Goal: Check status: Check status

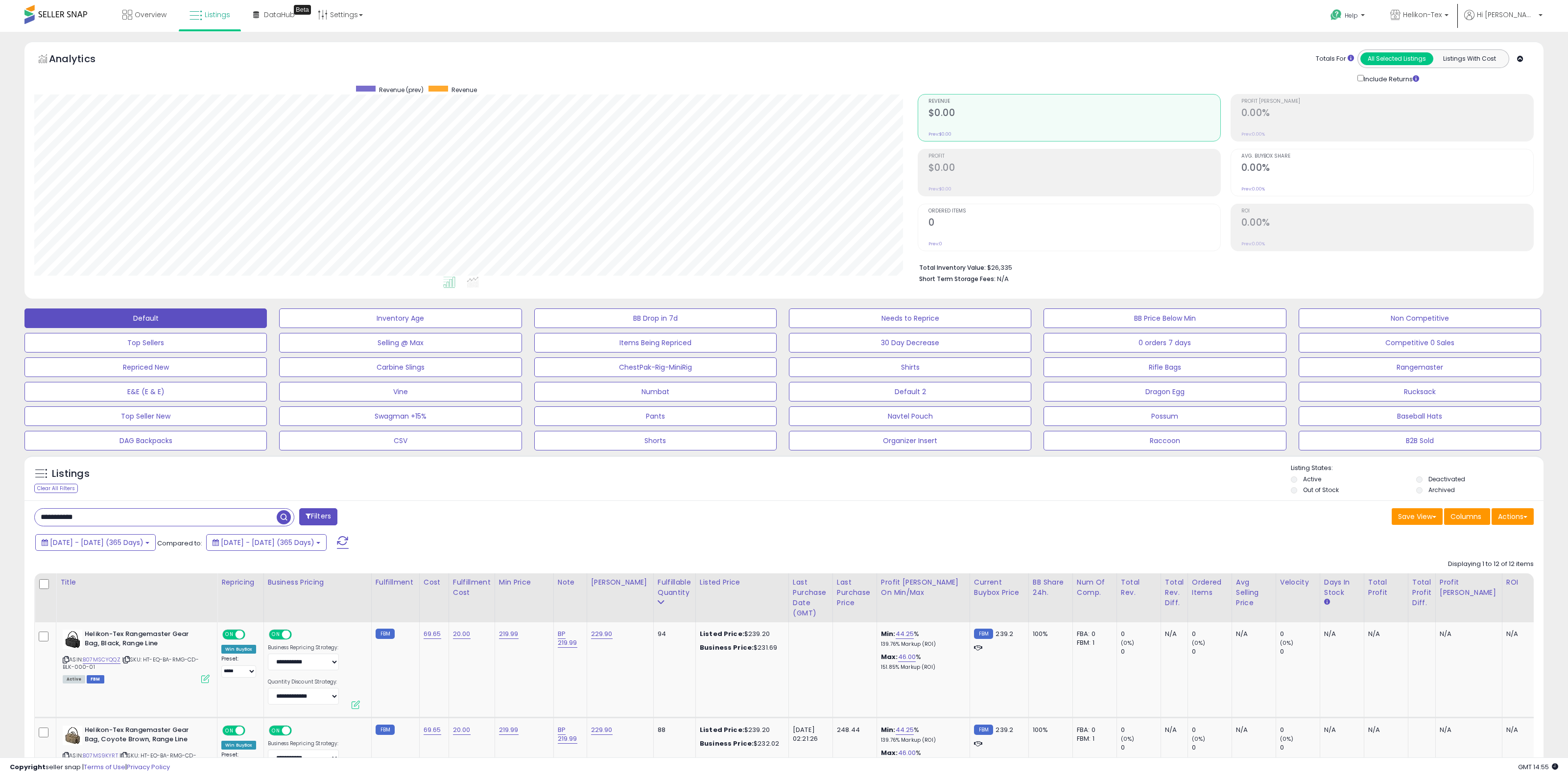
select select "*****"
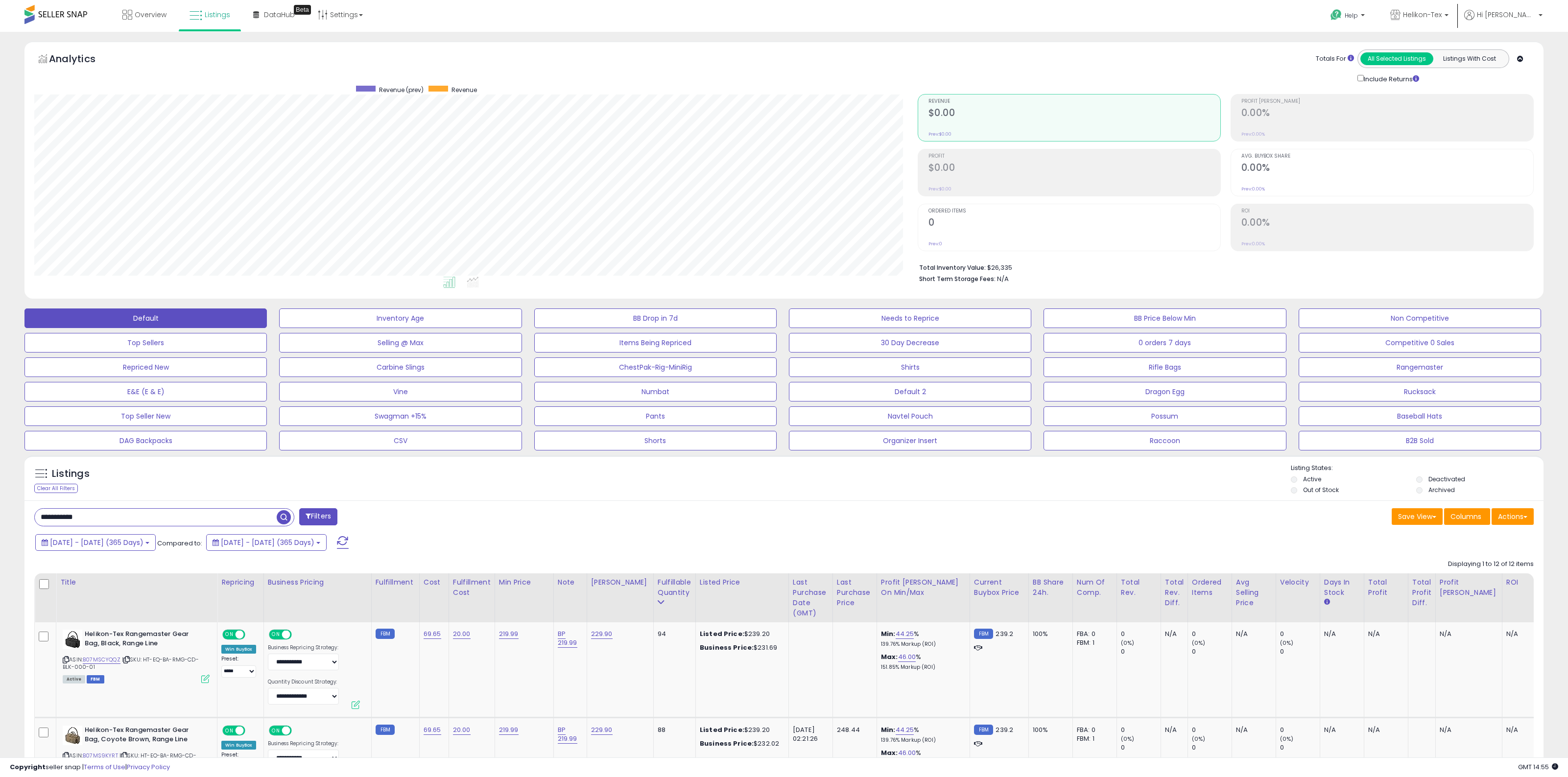
select select "*****"
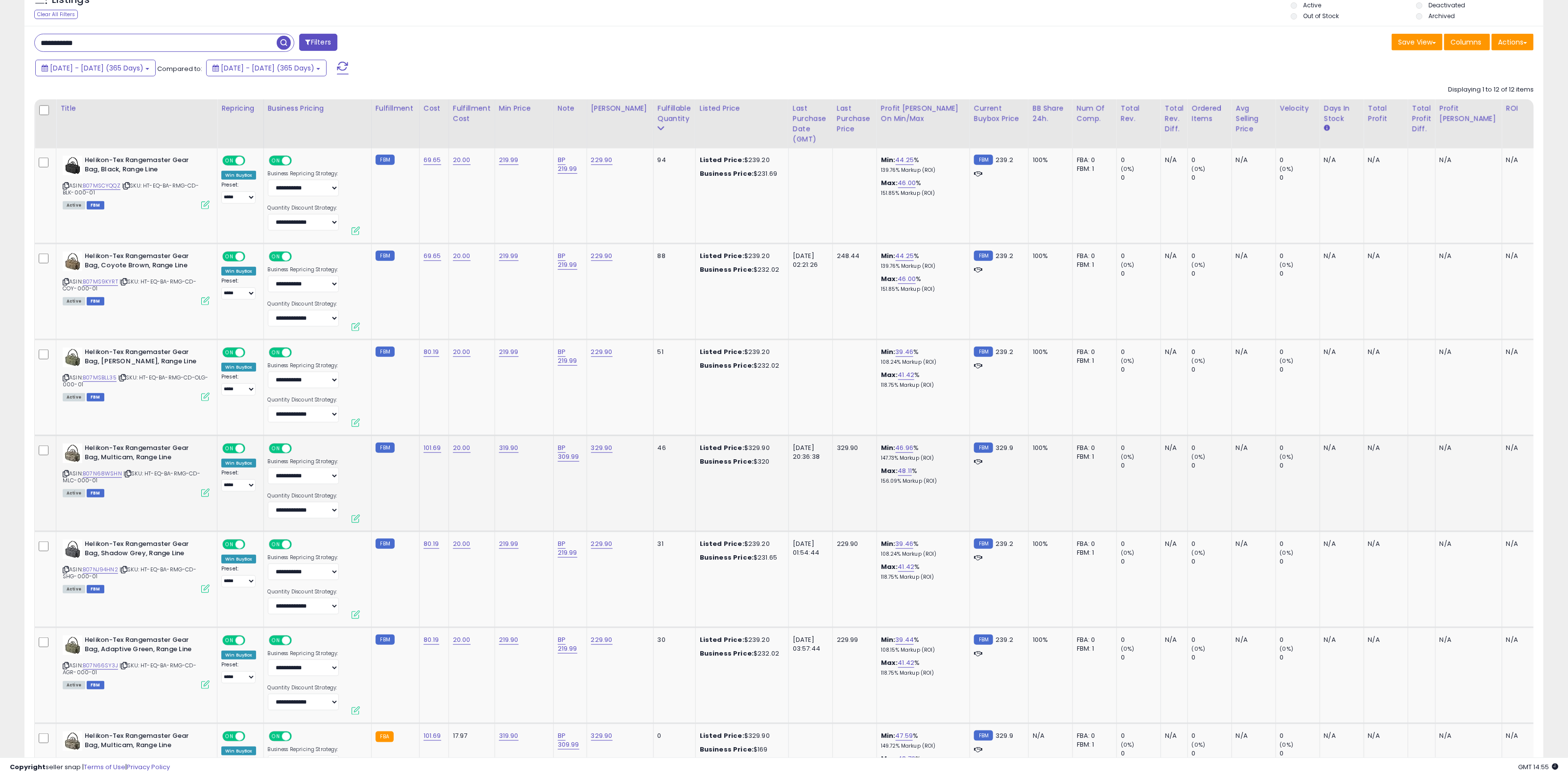
scroll to position [490, 0]
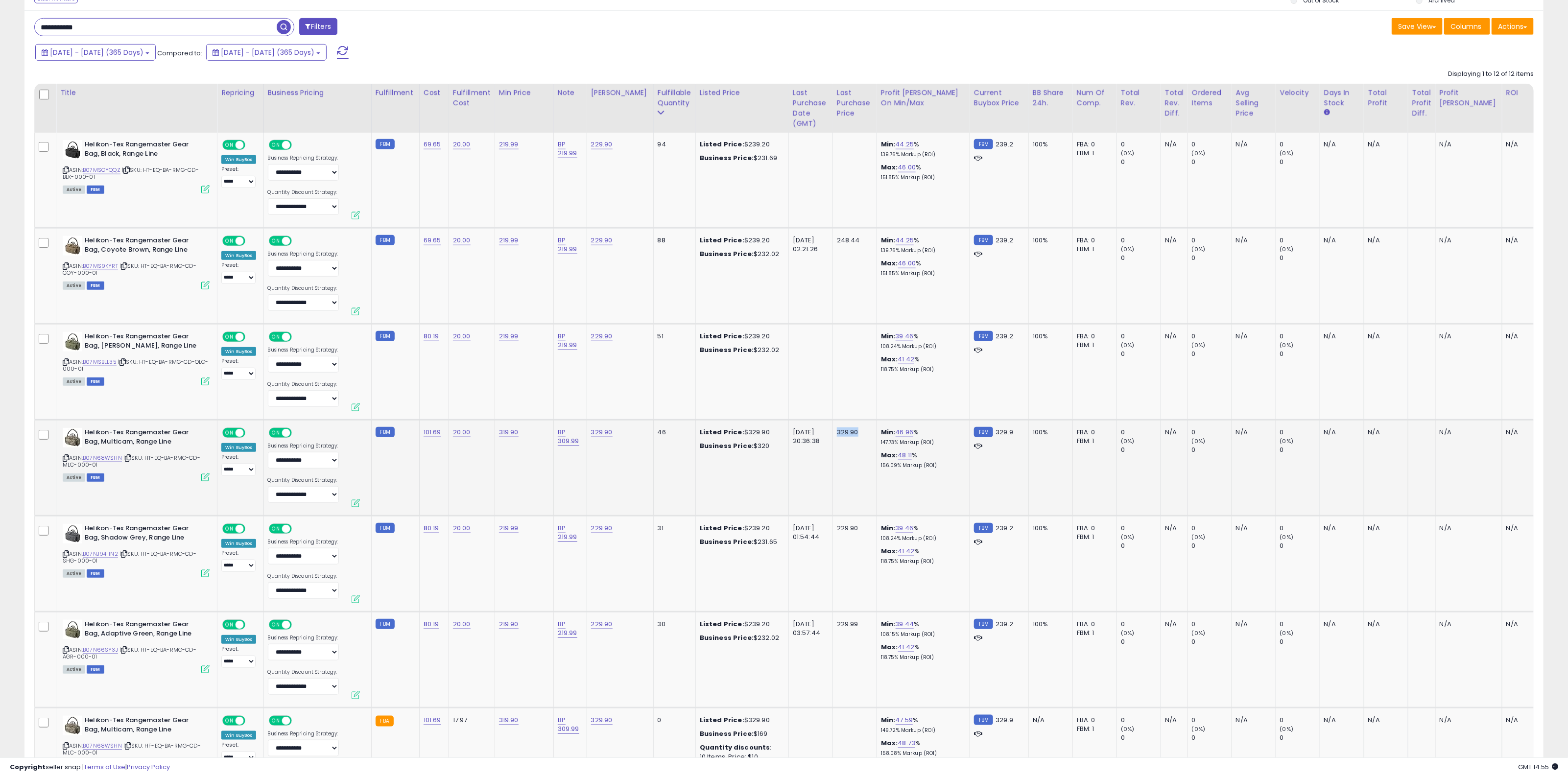
drag, startPoint x: 826, startPoint y: 430, endPoint x: 855, endPoint y: 431, distance: 29.0
click at [855, 431] on td "329.90" at bounding box center [854, 468] width 44 height 96
click at [841, 383] on td at bounding box center [854, 372] width 44 height 96
click at [840, 429] on div "329.90" at bounding box center [853, 433] width 33 height 9
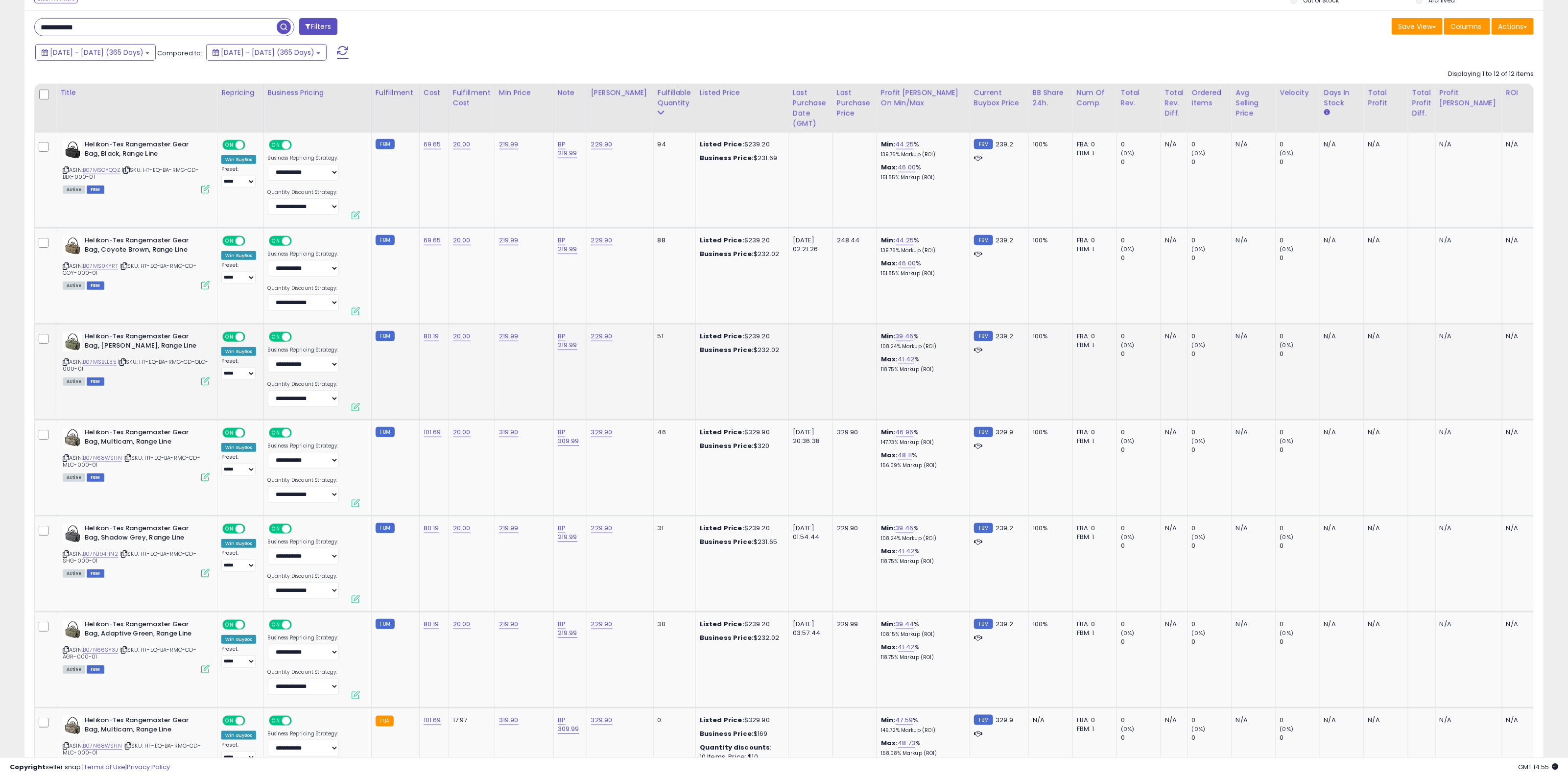
click at [841, 390] on td at bounding box center [854, 372] width 44 height 96
click at [838, 241] on div "248.44" at bounding box center [853, 241] width 33 height 9
click at [832, 197] on td at bounding box center [854, 180] width 44 height 96
drag, startPoint x: 627, startPoint y: 397, endPoint x: 637, endPoint y: 392, distance: 11.2
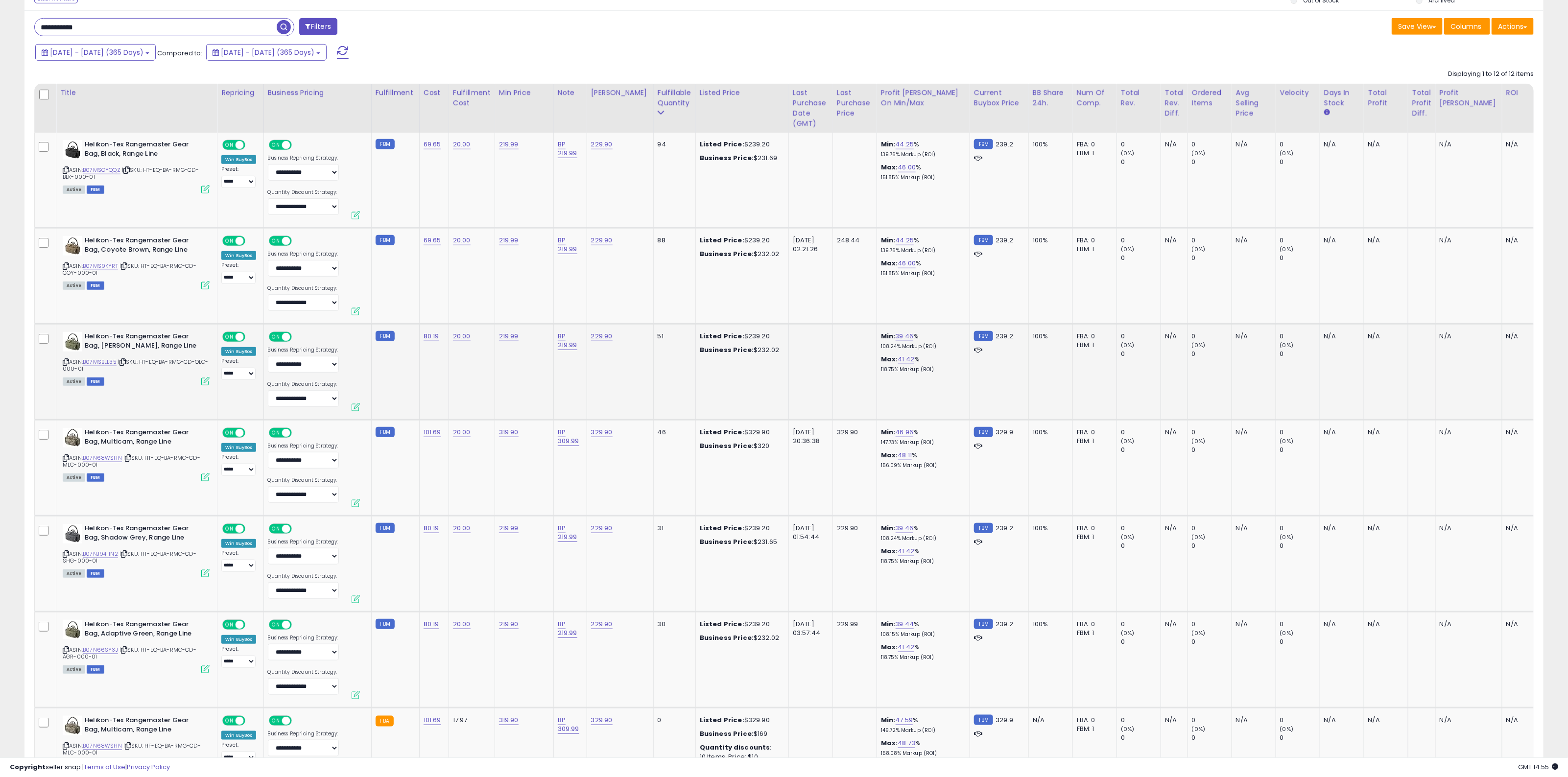
click at [627, 395] on td "229.90" at bounding box center [620, 372] width 66 height 96
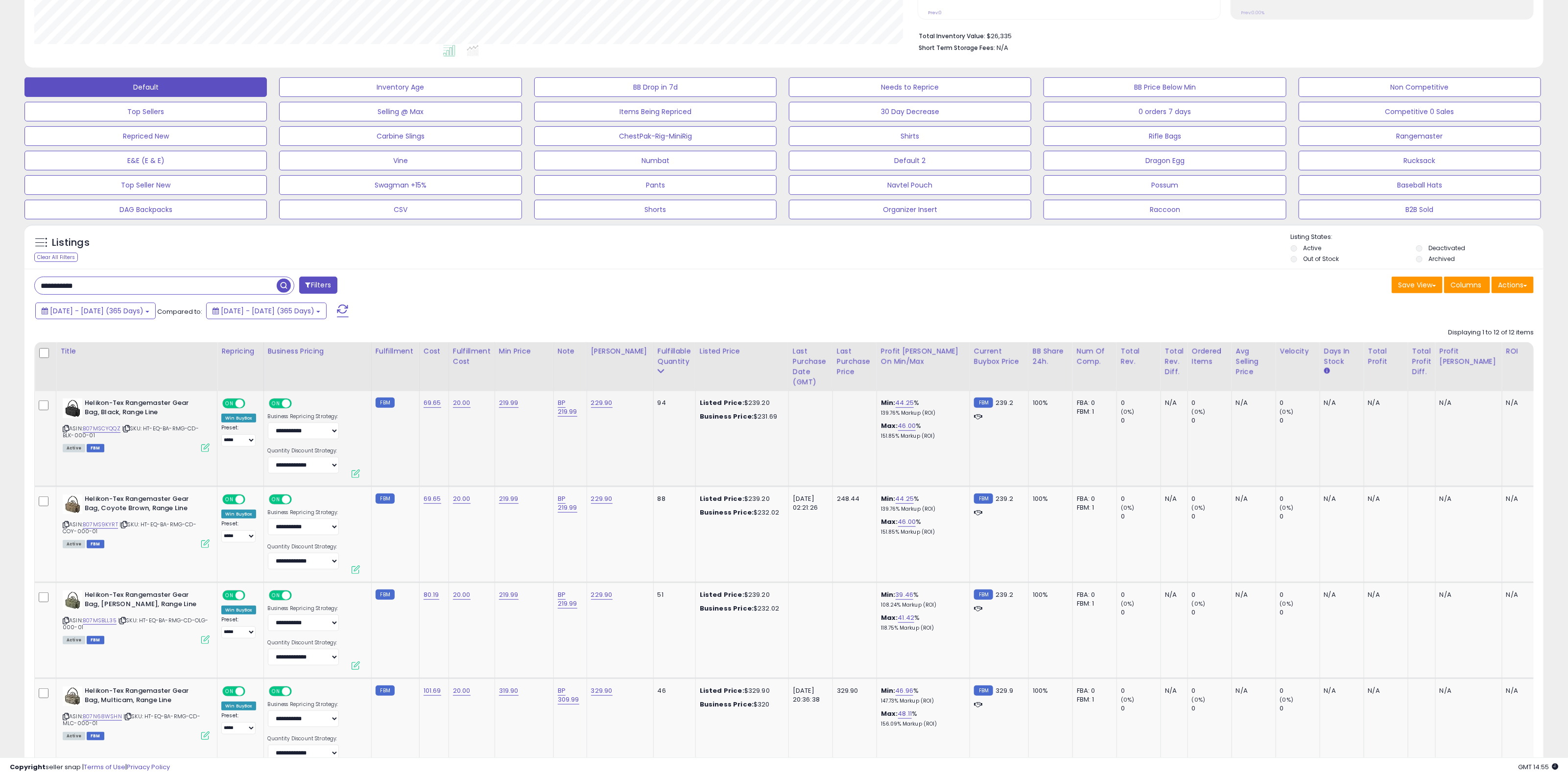
scroll to position [122, 0]
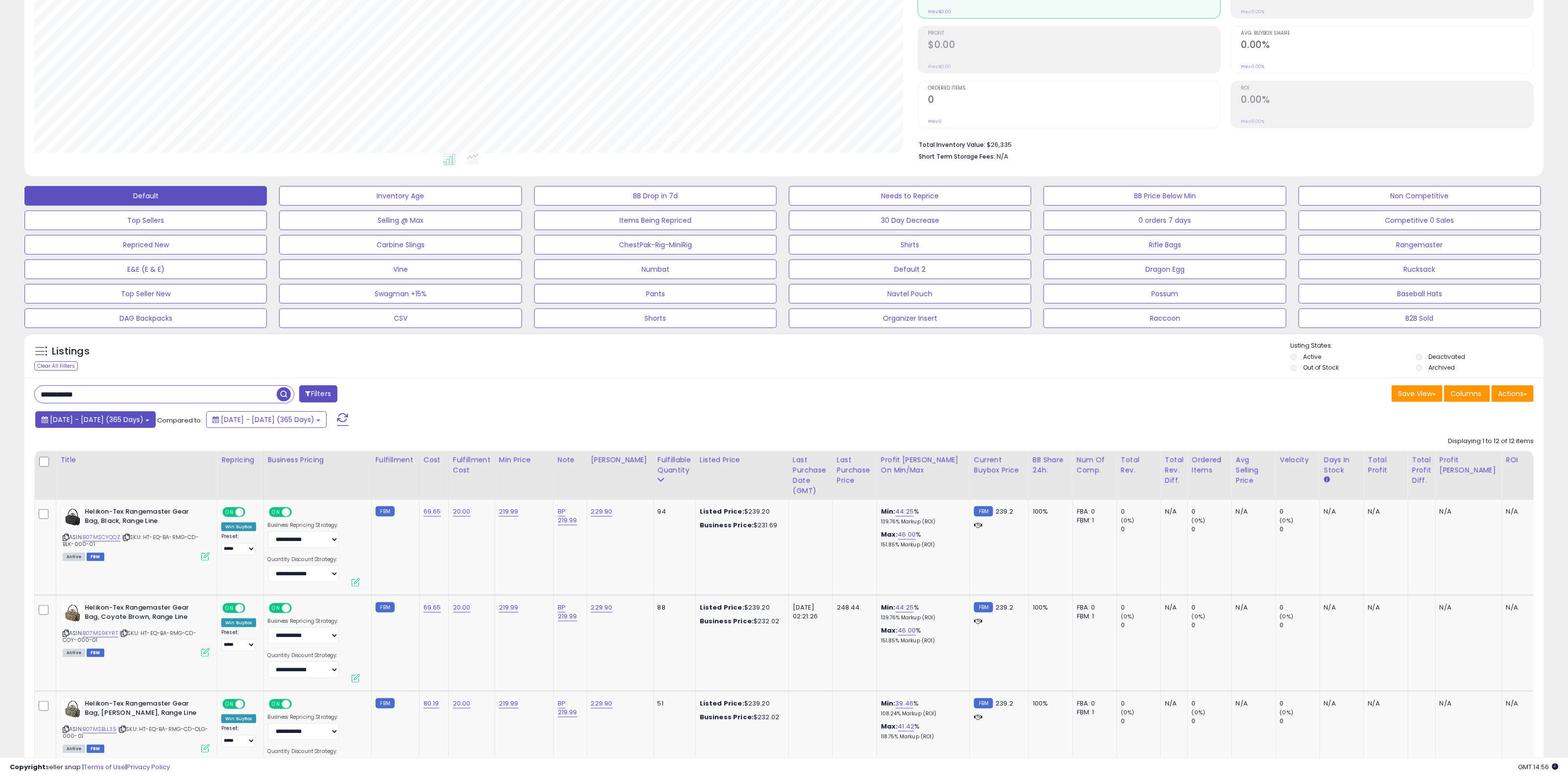
click at [150, 421] on b at bounding box center [148, 420] width 4 height 2
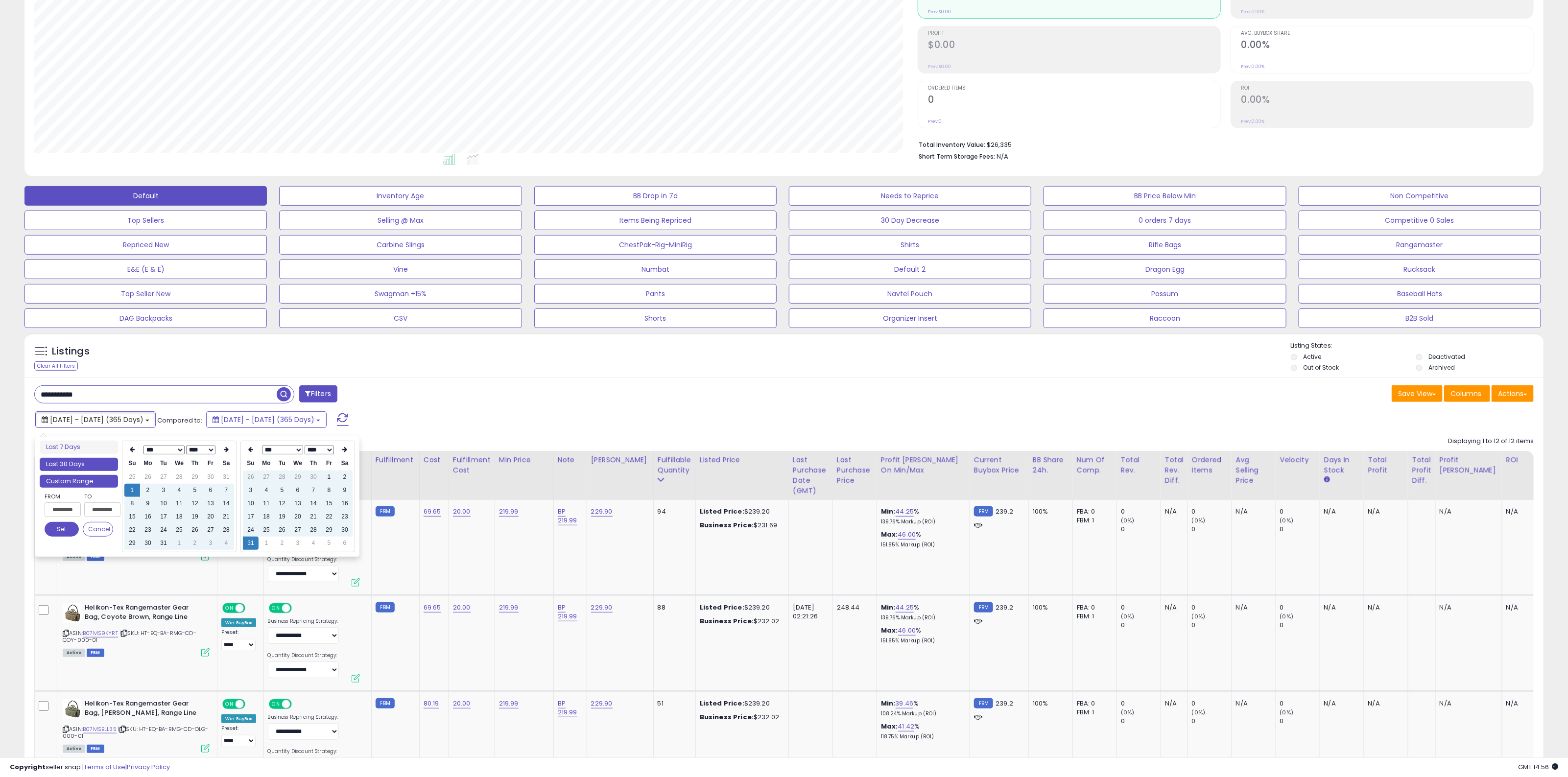
type input "**********"
click at [79, 464] on li "Last 30 Days" at bounding box center [79, 465] width 78 height 13
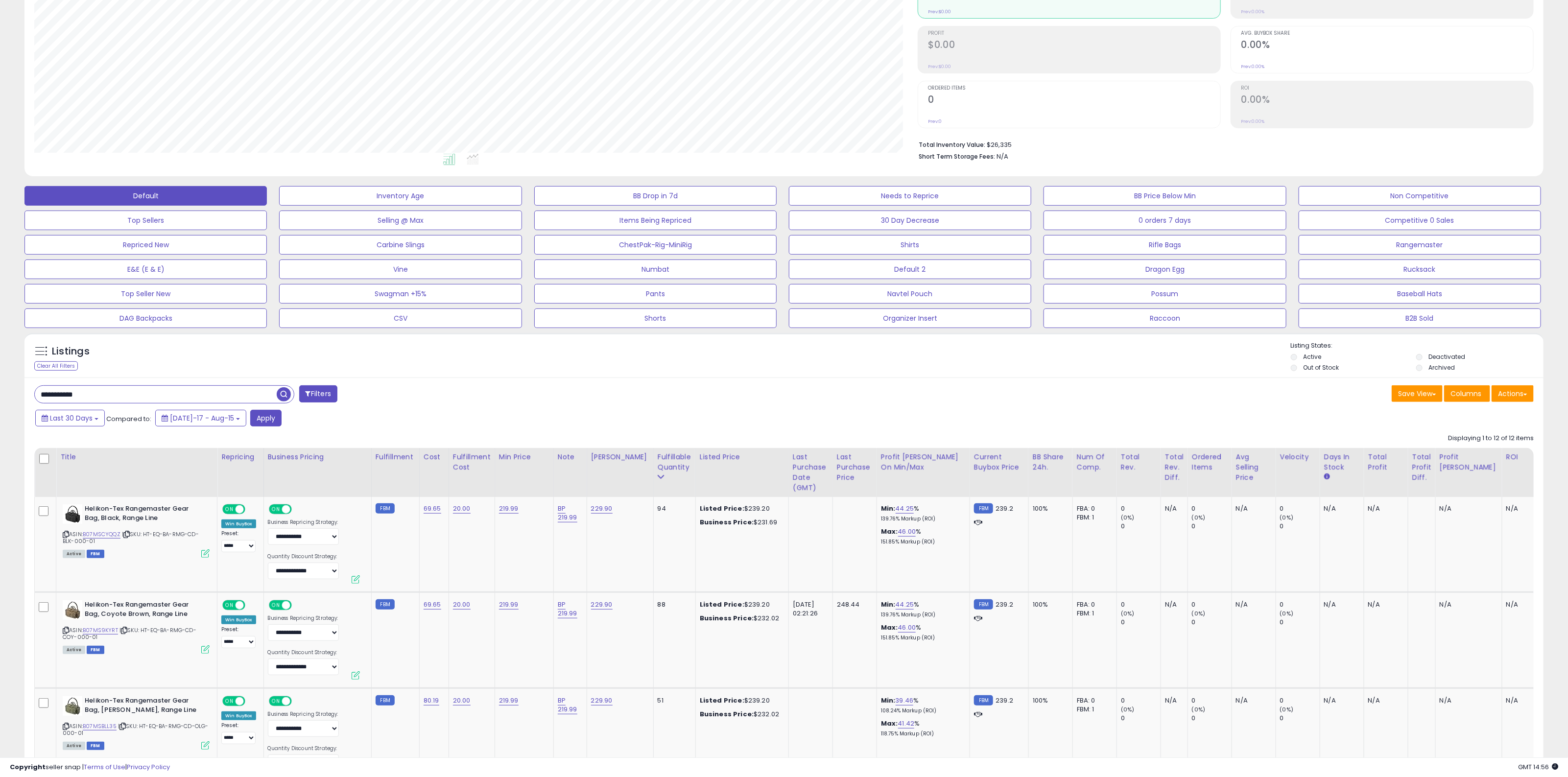
click at [284, 394] on span "button" at bounding box center [284, 394] width 14 height 14
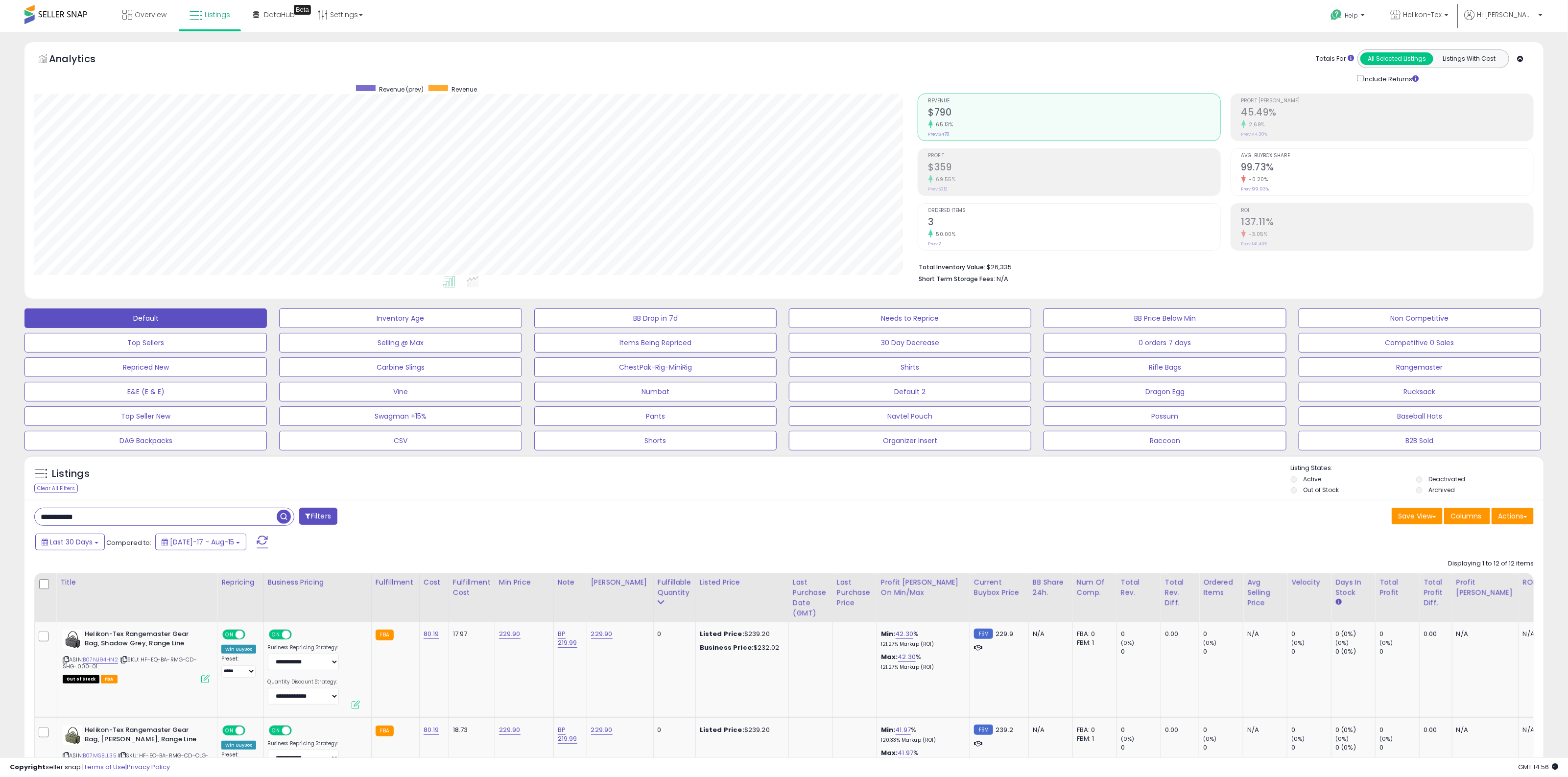
scroll to position [201, 883]
click at [910, 228] on div "Retrieving graph data.. Revenue (prev) Revenue" at bounding box center [783, 172] width 1514 height 235
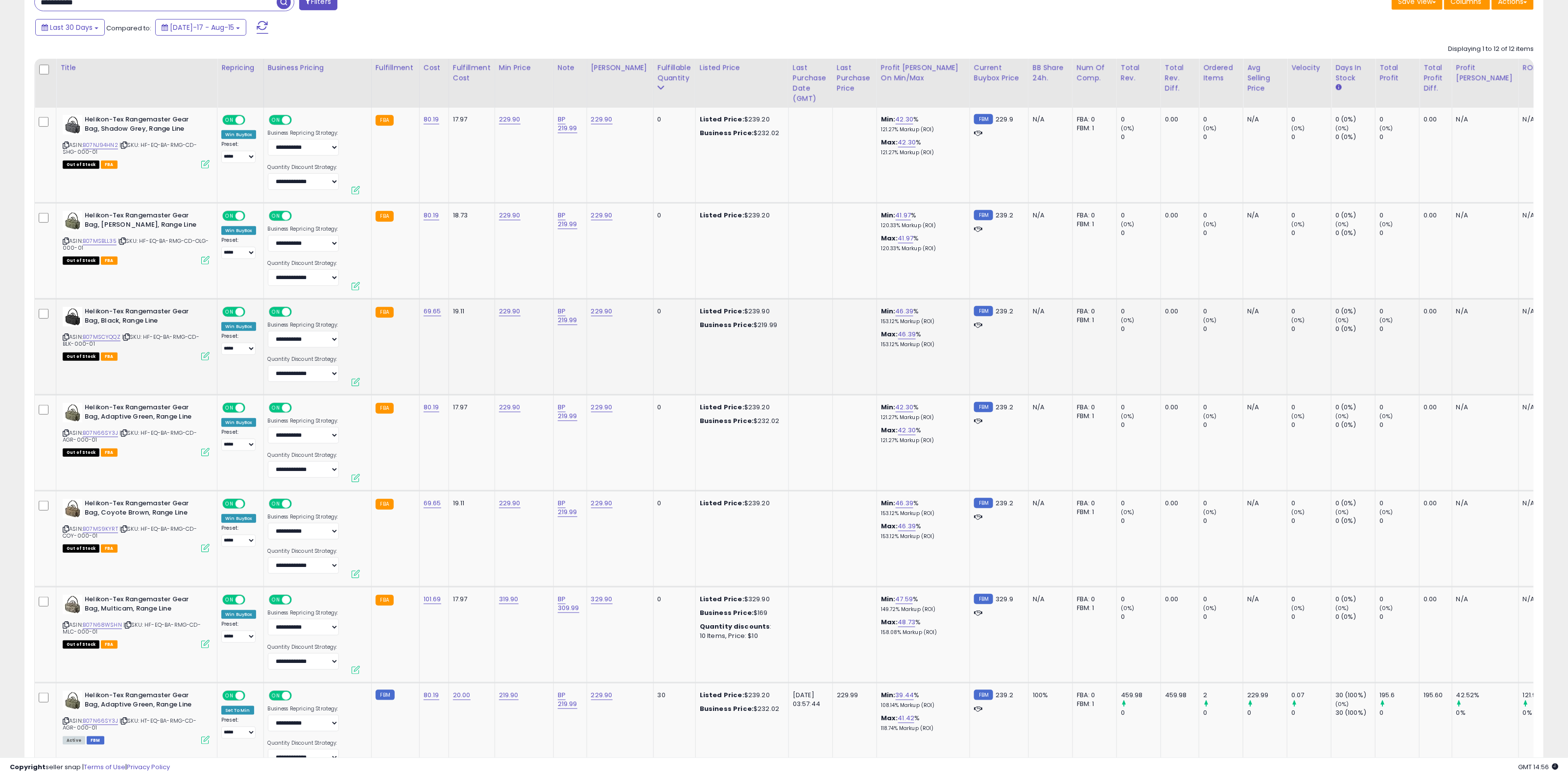
scroll to position [551, 0]
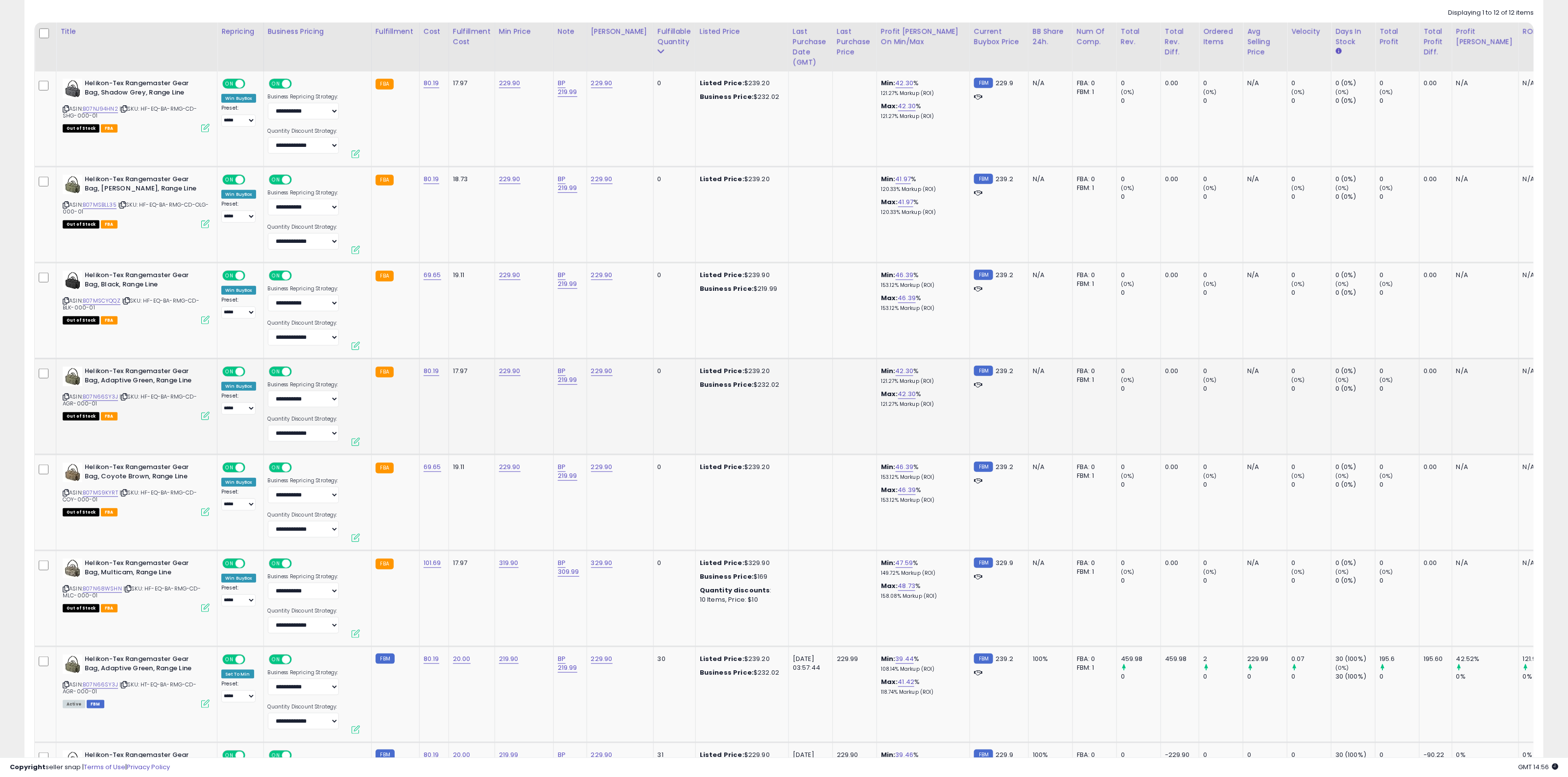
click at [811, 418] on td at bounding box center [811, 407] width 44 height 96
click at [797, 322] on td at bounding box center [811, 310] width 44 height 96
click at [804, 301] on td at bounding box center [811, 310] width 44 height 96
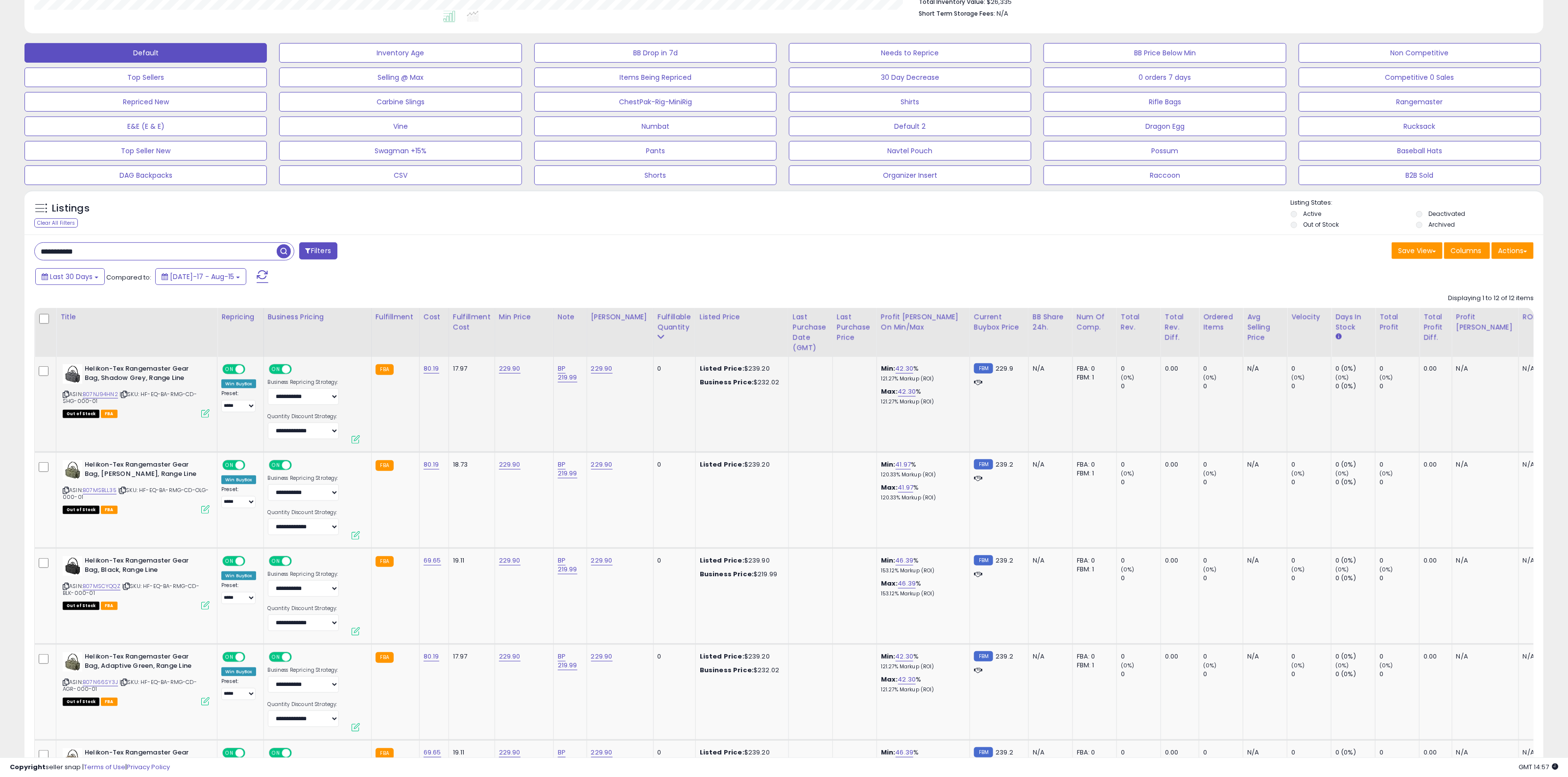
scroll to position [306, 0]
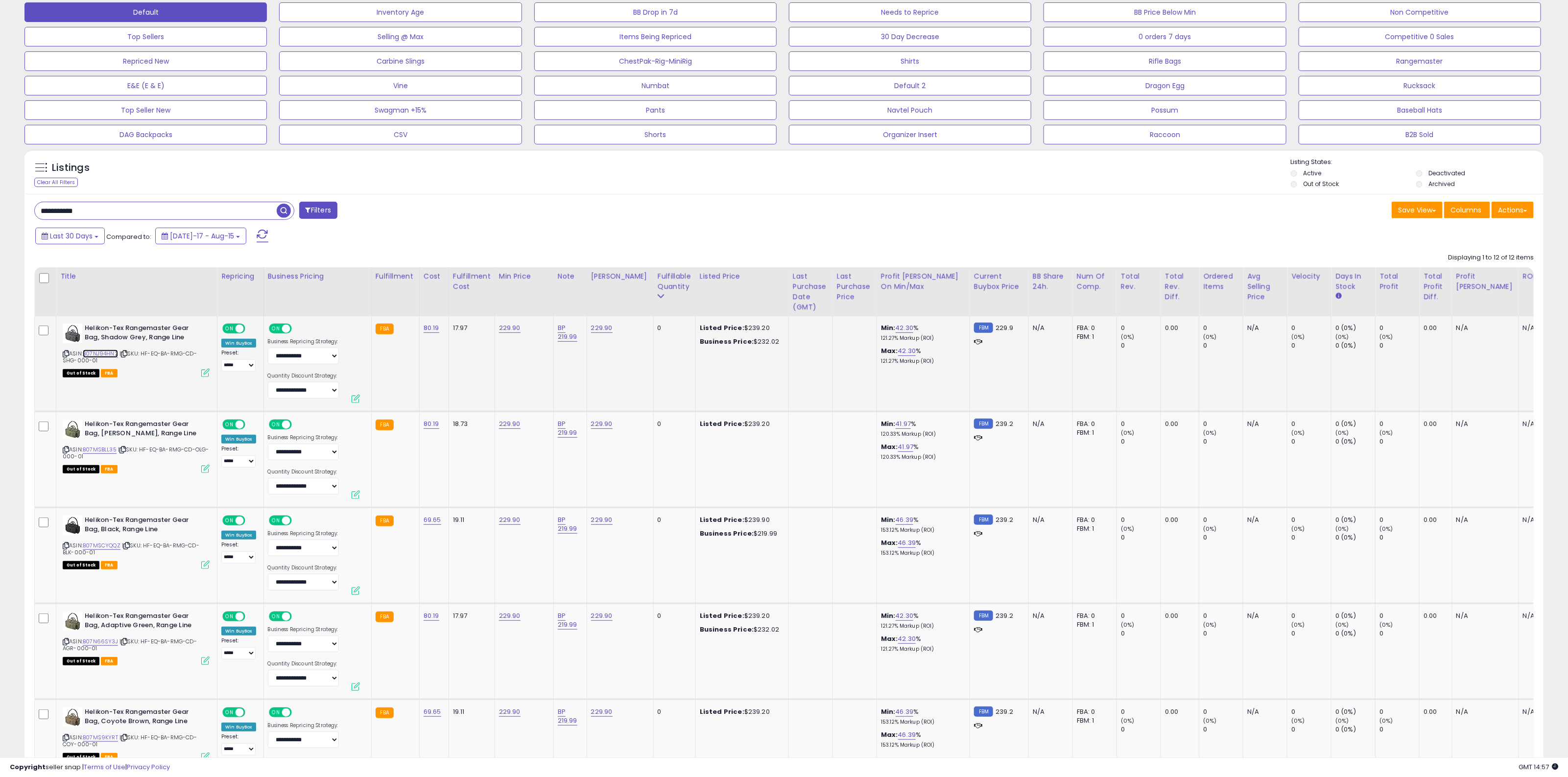
click at [100, 356] on link "B07NJ94HN2" at bounding box center [100, 353] width 35 height 8
